Goal: Task Accomplishment & Management: Use online tool/utility

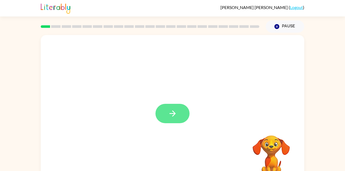
click at [176, 113] on icon "button" at bounding box center [172, 113] width 9 height 9
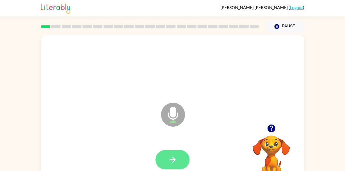
click at [173, 163] on icon "button" at bounding box center [172, 159] width 9 height 9
click at [175, 157] on icon "button" at bounding box center [172, 159] width 9 height 9
click at [164, 155] on button "button" at bounding box center [172, 159] width 34 height 19
click at [173, 164] on icon "button" at bounding box center [172, 159] width 9 height 9
click at [179, 153] on button "button" at bounding box center [172, 159] width 34 height 19
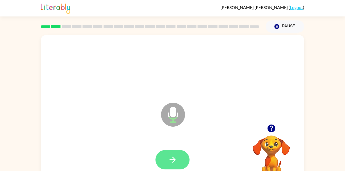
click at [170, 156] on icon "button" at bounding box center [172, 159] width 9 height 9
click at [180, 159] on button "button" at bounding box center [172, 159] width 34 height 19
click at [172, 159] on icon "button" at bounding box center [172, 159] width 9 height 9
click at [168, 152] on button "button" at bounding box center [172, 159] width 34 height 19
click at [171, 163] on icon "button" at bounding box center [172, 159] width 9 height 9
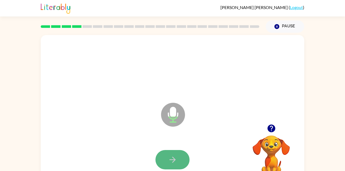
click at [167, 164] on button "button" at bounding box center [172, 159] width 34 height 19
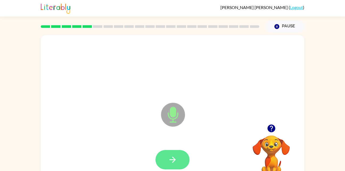
click at [179, 162] on button "button" at bounding box center [172, 159] width 34 height 19
click at [164, 162] on button "button" at bounding box center [172, 159] width 34 height 19
click at [182, 169] on button "button" at bounding box center [172, 159] width 34 height 19
click at [177, 157] on button "button" at bounding box center [172, 159] width 34 height 19
click at [170, 163] on icon "button" at bounding box center [172, 159] width 9 height 9
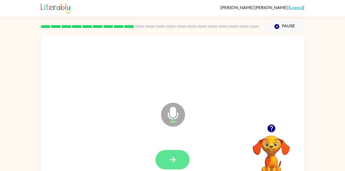
click at [181, 166] on button "button" at bounding box center [172, 159] width 34 height 19
click at [176, 157] on icon "button" at bounding box center [172, 159] width 9 height 9
click at [167, 162] on button "button" at bounding box center [172, 159] width 34 height 19
click at [171, 162] on icon "button" at bounding box center [172, 159] width 9 height 9
click at [177, 160] on icon "button" at bounding box center [172, 159] width 9 height 9
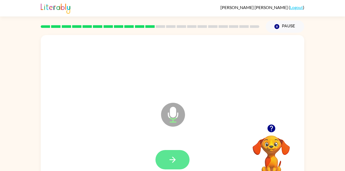
click at [171, 159] on icon "button" at bounding box center [172, 159] width 9 height 9
click at [168, 156] on icon "button" at bounding box center [172, 159] width 9 height 9
click at [176, 156] on icon "button" at bounding box center [172, 159] width 9 height 9
click at [171, 153] on button "button" at bounding box center [172, 159] width 34 height 19
click at [171, 159] on icon "button" at bounding box center [172, 159] width 9 height 9
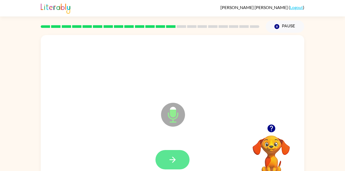
click at [171, 159] on icon "button" at bounding box center [172, 159] width 9 height 9
click at [170, 154] on button "button" at bounding box center [172, 159] width 34 height 19
click at [172, 162] on icon "button" at bounding box center [172, 159] width 9 height 9
click at [179, 162] on button "button" at bounding box center [172, 159] width 34 height 19
click at [173, 165] on button "button" at bounding box center [172, 159] width 34 height 19
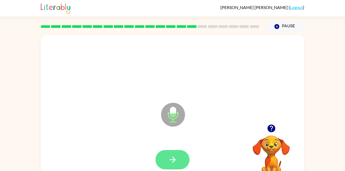
click at [179, 154] on button "button" at bounding box center [172, 159] width 34 height 19
click at [168, 160] on icon "button" at bounding box center [172, 159] width 9 height 9
click at [169, 152] on button "button" at bounding box center [172, 159] width 34 height 19
click at [173, 155] on button "button" at bounding box center [172, 159] width 34 height 19
click at [168, 156] on icon "button" at bounding box center [172, 159] width 9 height 9
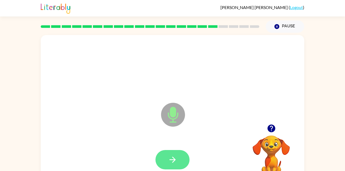
click at [172, 161] on icon "button" at bounding box center [172, 159] width 9 height 9
click at [171, 158] on icon "button" at bounding box center [172, 159] width 9 height 9
click at [176, 156] on icon "button" at bounding box center [172, 159] width 9 height 9
click at [178, 163] on button "button" at bounding box center [172, 159] width 34 height 19
click at [179, 164] on button "button" at bounding box center [172, 159] width 34 height 19
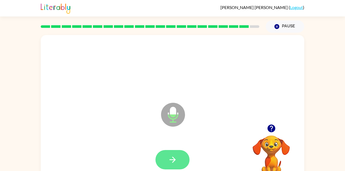
click at [174, 156] on icon "button" at bounding box center [172, 159] width 9 height 9
click at [176, 157] on icon "button" at bounding box center [172, 159] width 9 height 9
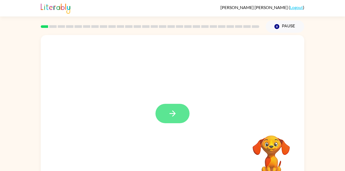
click at [176, 108] on button "button" at bounding box center [172, 113] width 34 height 19
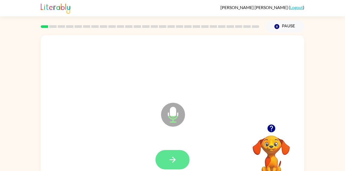
click at [176, 156] on icon "button" at bounding box center [172, 159] width 9 height 9
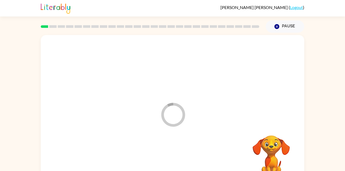
click at [181, 157] on div at bounding box center [172, 160] width 253 height 44
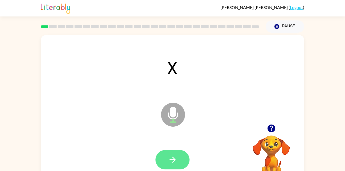
click at [176, 163] on icon "button" at bounding box center [172, 159] width 9 height 9
click at [177, 159] on button "button" at bounding box center [172, 159] width 34 height 19
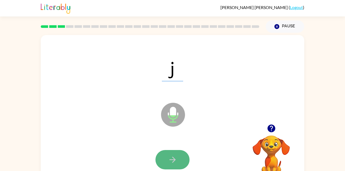
click at [178, 165] on button "button" at bounding box center [172, 159] width 34 height 19
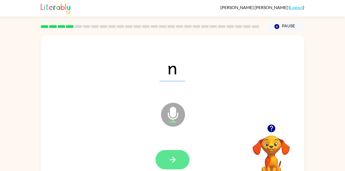
click at [174, 168] on button "button" at bounding box center [172, 159] width 34 height 19
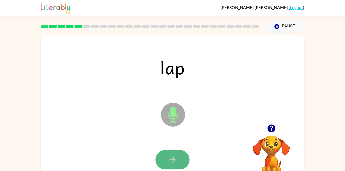
click at [181, 159] on button "button" at bounding box center [172, 159] width 34 height 19
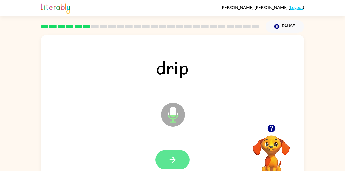
click at [177, 163] on icon "button" at bounding box center [172, 159] width 9 height 9
click at [178, 158] on button "button" at bounding box center [172, 159] width 34 height 19
click at [185, 158] on button "button" at bounding box center [172, 159] width 34 height 19
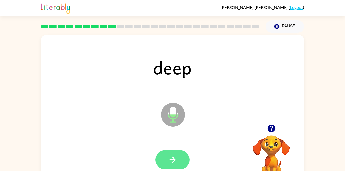
click at [181, 163] on button "button" at bounding box center [172, 159] width 34 height 19
click at [166, 168] on button "button" at bounding box center [172, 159] width 34 height 19
click at [172, 164] on icon "button" at bounding box center [172, 159] width 9 height 9
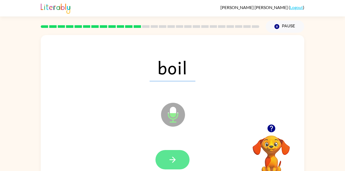
click at [171, 161] on icon "button" at bounding box center [172, 159] width 9 height 9
click at [175, 158] on icon "button" at bounding box center [172, 159] width 9 height 9
click at [181, 161] on button "button" at bounding box center [172, 159] width 34 height 19
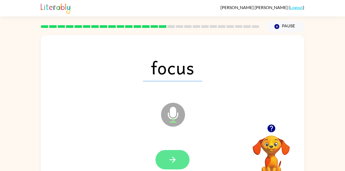
click at [172, 160] on icon "button" at bounding box center [172, 159] width 9 height 9
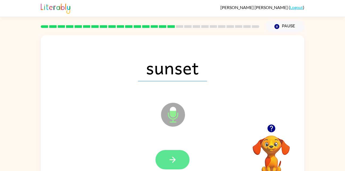
click at [177, 158] on button "button" at bounding box center [172, 159] width 34 height 19
click at [175, 157] on icon "button" at bounding box center [172, 159] width 9 height 9
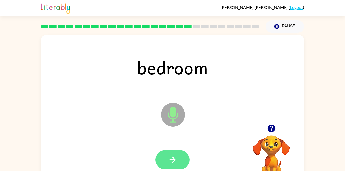
click at [177, 165] on button "button" at bounding box center [172, 159] width 34 height 19
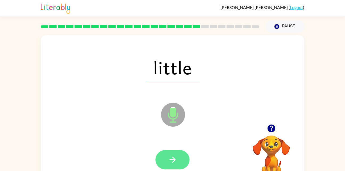
click at [172, 154] on button "button" at bounding box center [172, 159] width 34 height 19
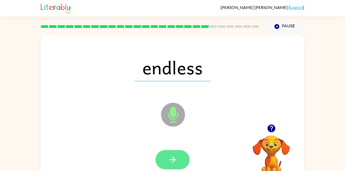
click at [176, 159] on icon "button" at bounding box center [172, 159] width 9 height 9
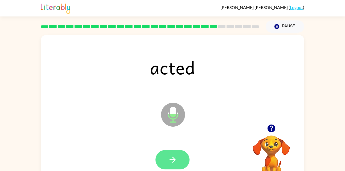
click at [177, 162] on button "button" at bounding box center [172, 159] width 34 height 19
click at [174, 158] on icon "button" at bounding box center [172, 159] width 9 height 9
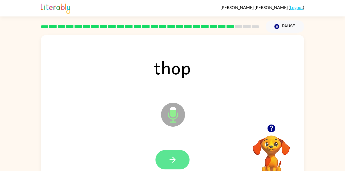
click at [184, 159] on button "button" at bounding box center [172, 159] width 34 height 19
click at [180, 162] on button "button" at bounding box center [172, 159] width 34 height 19
click at [183, 159] on button "button" at bounding box center [172, 159] width 34 height 19
